Goal: Find specific page/section: Find specific page/section

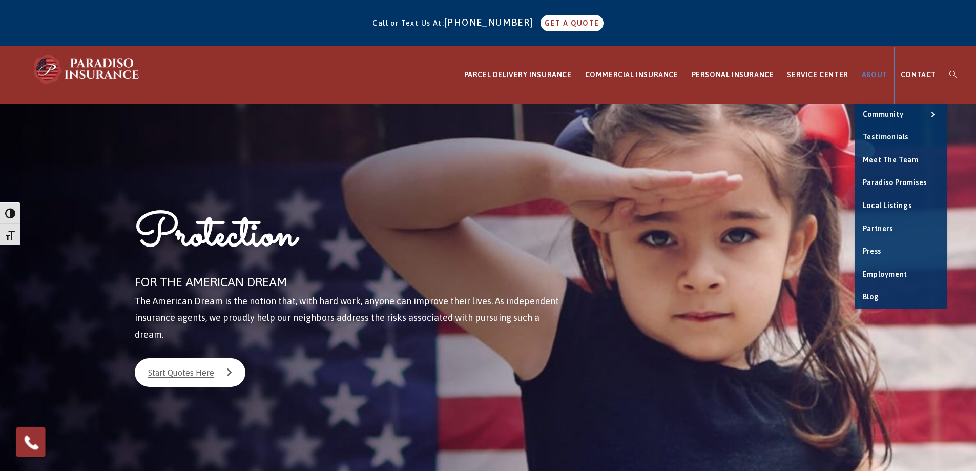
click at [873, 72] on span "ABOUT" at bounding box center [875, 75] width 26 height 8
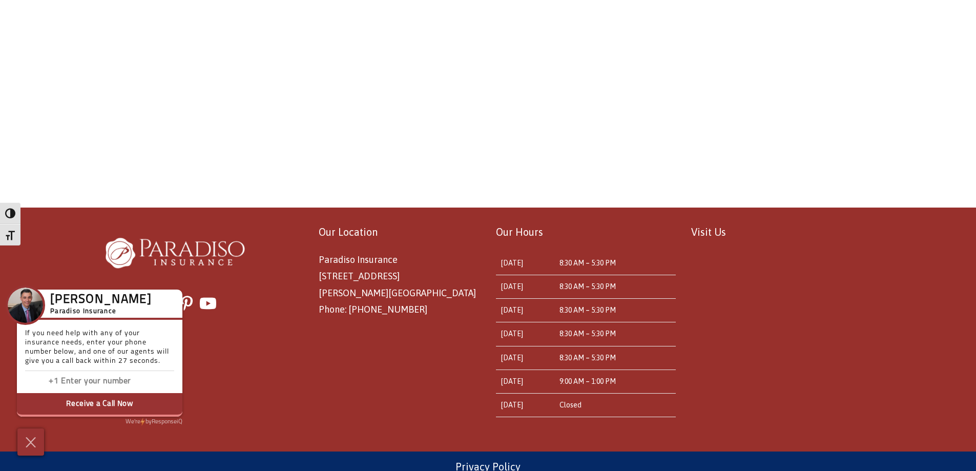
scroll to position [836, 0]
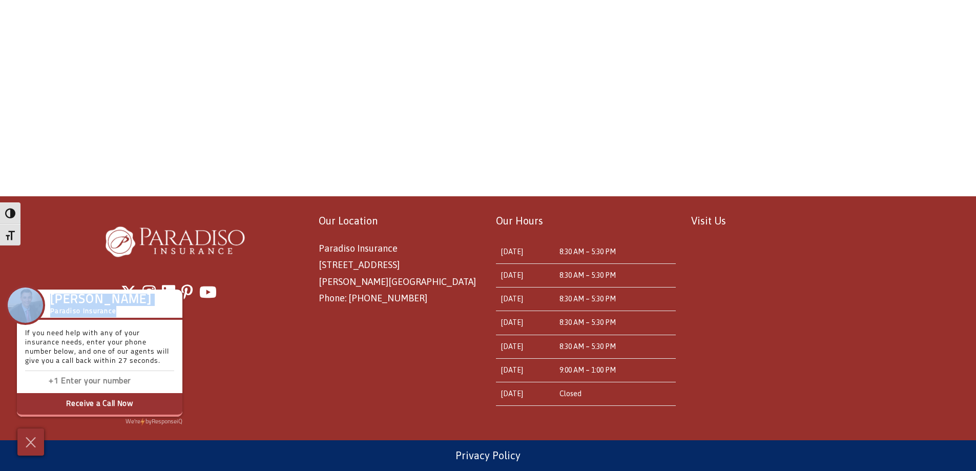
drag, startPoint x: 135, startPoint y: 301, endPoint x: 120, endPoint y: 316, distance: 20.7
click at [120, 316] on div "Chris Paradiso Paradiso Insurance" at bounding box center [100, 305] width 166 height 30
copy div "Chris Paradiso Paradiso Insurance"
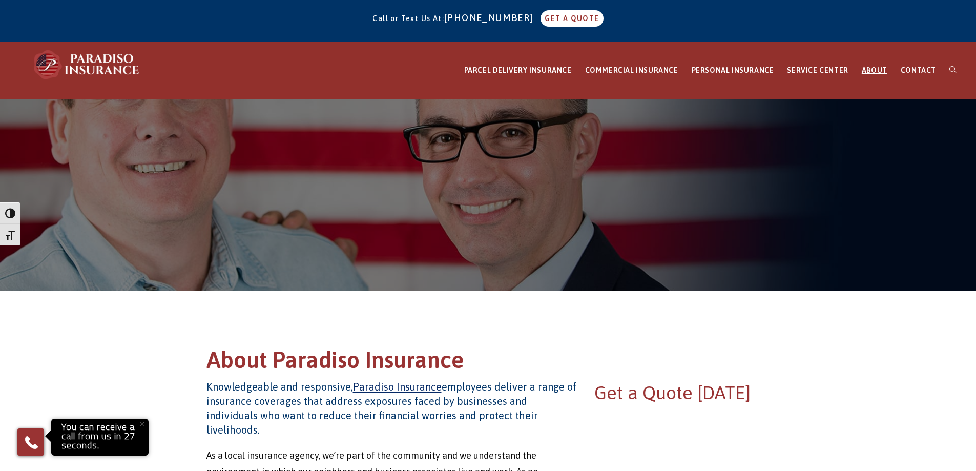
scroll to position [0, 0]
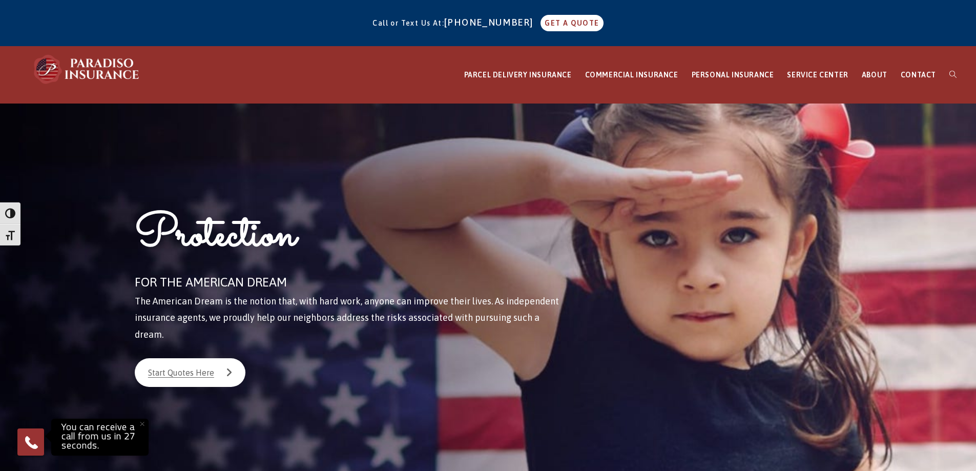
click at [316, 182] on div "Protection FOR THE AMERICAN DREAM The American Dream is the notion that, with h…" at bounding box center [362, 290] width 505 height 372
click at [236, 150] on div "Protection FOR THE AMERICAN DREAM The American Dream is the notion that, with h…" at bounding box center [362, 290] width 505 height 372
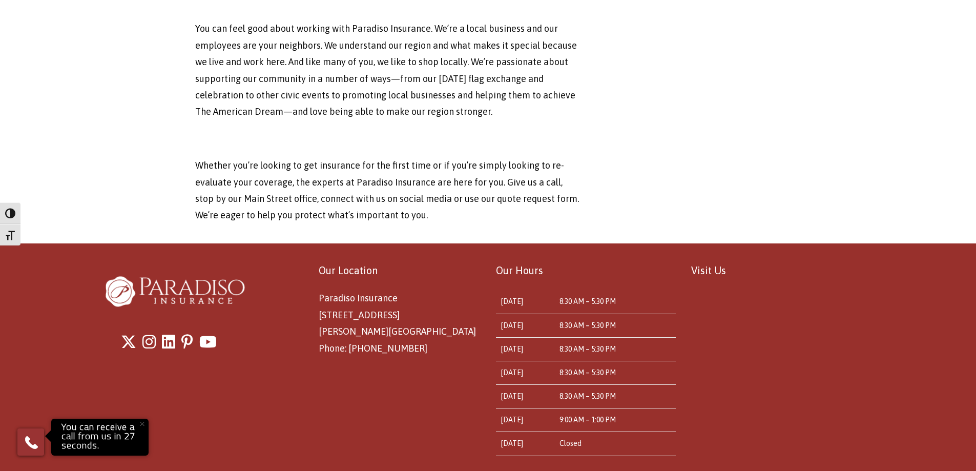
scroll to position [3388, 0]
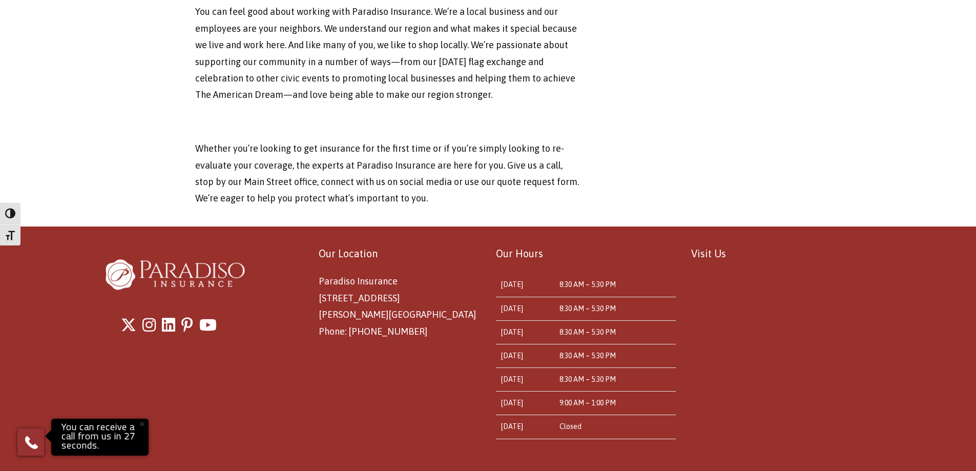
click at [435, 314] on div "Our Location Paradiso Insurance [STREET_ADDRESS][PERSON_NAME] Phone: [PHONE_NUM…" at bounding box center [390, 297] width 195 height 106
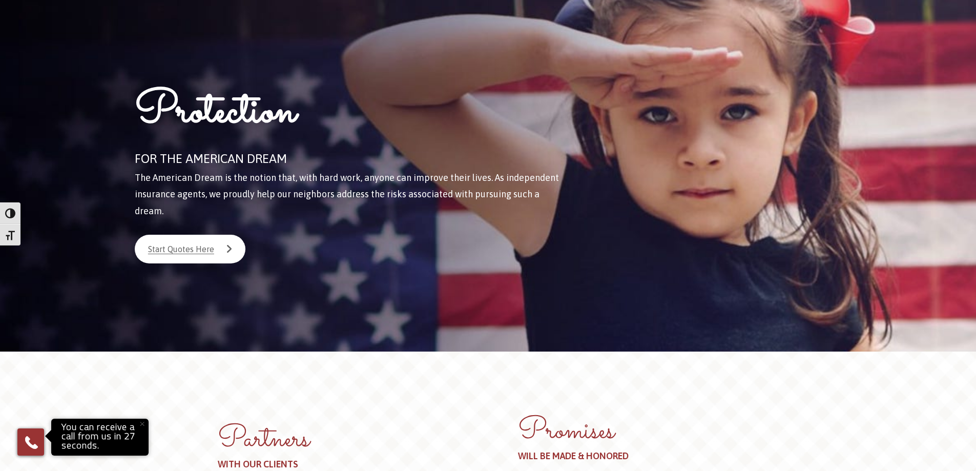
scroll to position [0, 0]
